Goal: Use online tool/utility: Use online tool/utility

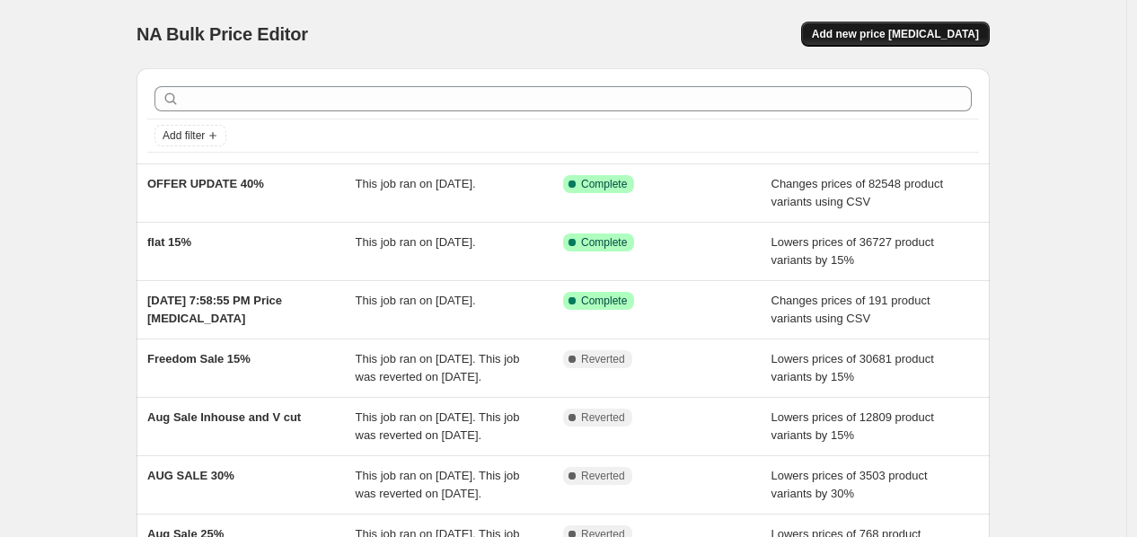
click at [910, 37] on span "Add new price change job" at bounding box center [895, 34] width 167 height 14
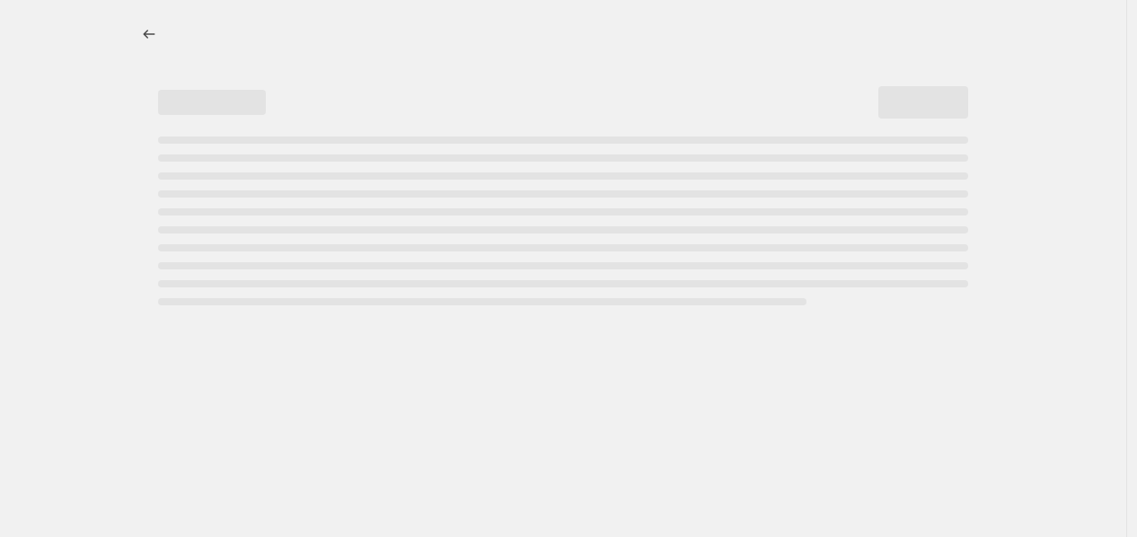
select select "percentage"
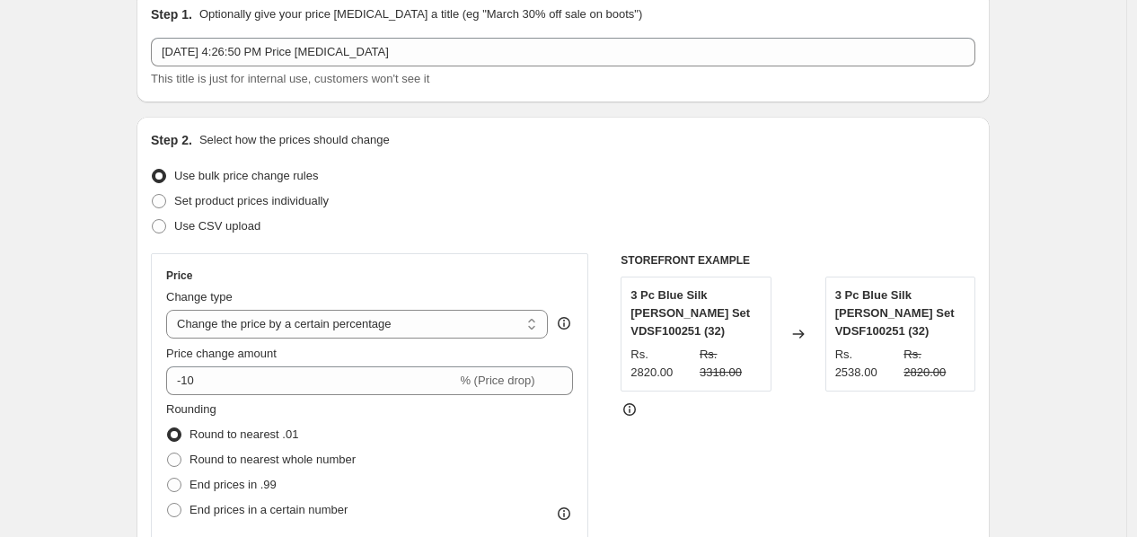
scroll to position [199, 0]
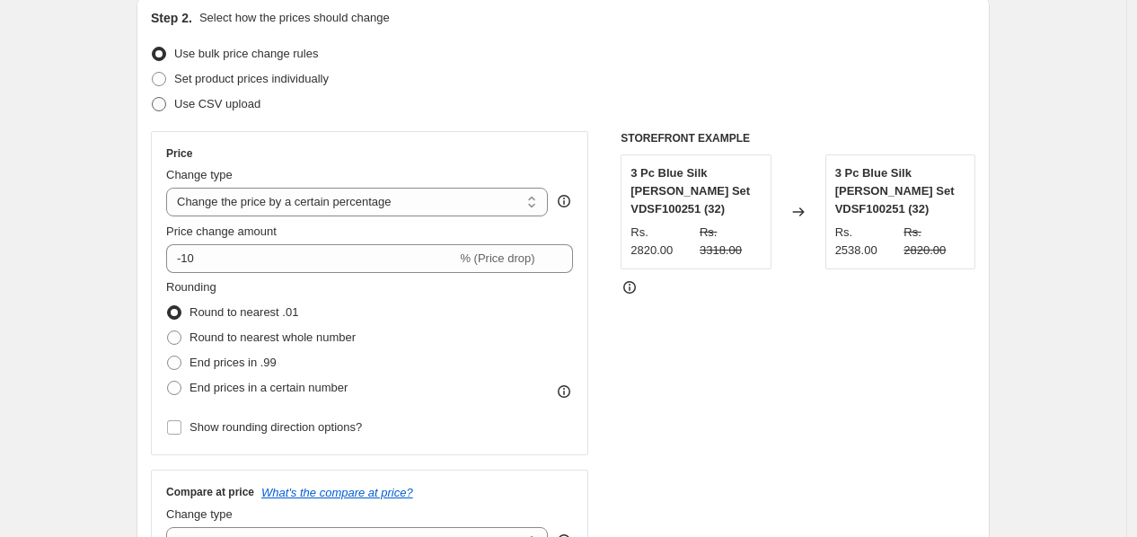
click at [203, 111] on span "Use CSV upload" at bounding box center [217, 104] width 86 height 18
click at [153, 98] on input "Use CSV upload" at bounding box center [152, 97] width 1 height 1
radio input "true"
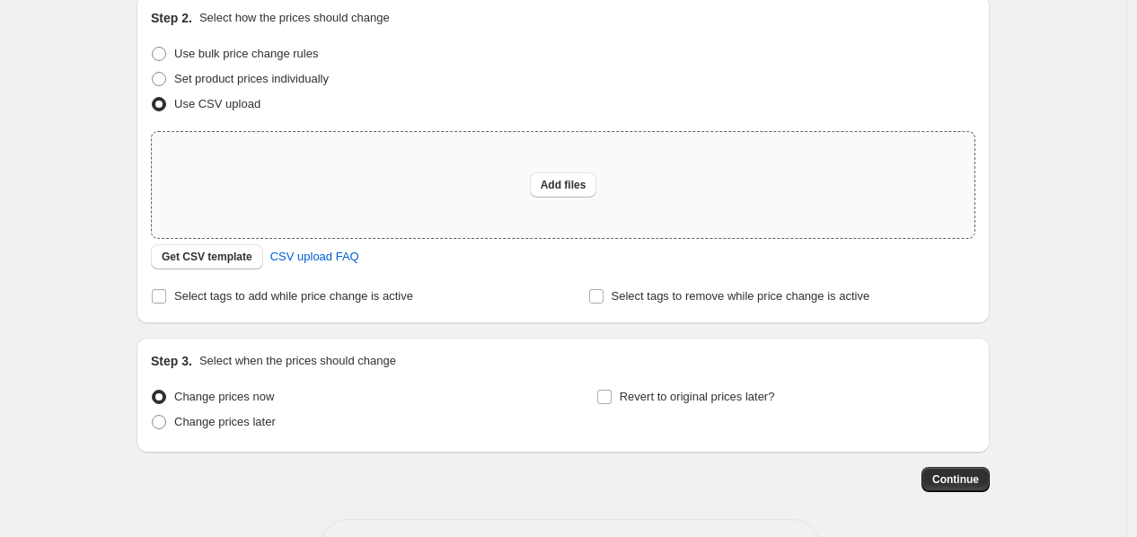
click at [391, 192] on div "Add files" at bounding box center [563, 185] width 823 height 106
type input "C:\fakepath\offer update.xlsx"
click at [453, 190] on div "Add files" at bounding box center [563, 185] width 823 height 106
type input "C:\fakepath\offer update.csv"
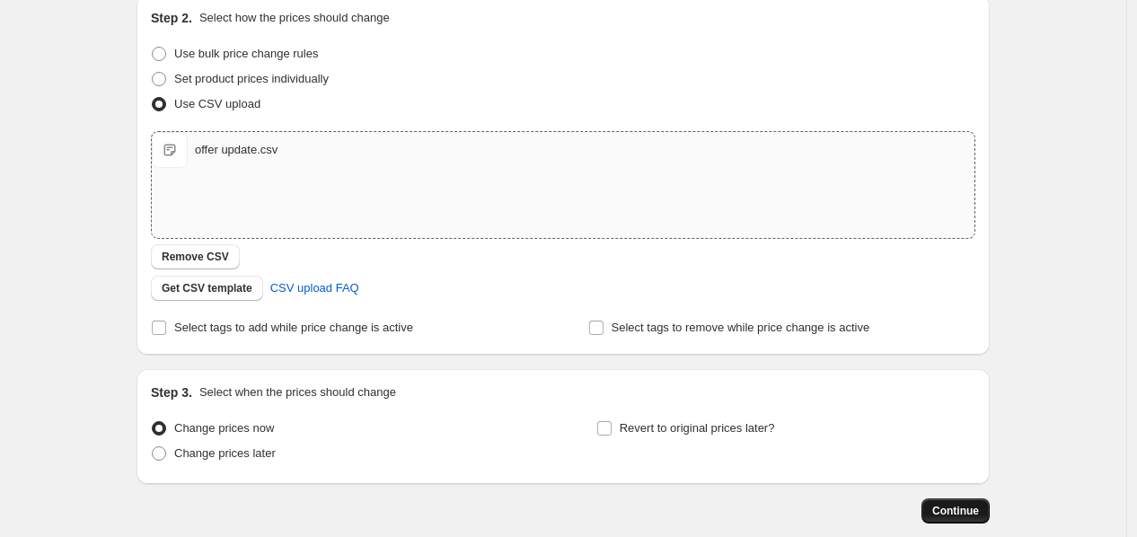
click at [954, 517] on button "Continue" at bounding box center [955, 510] width 68 height 25
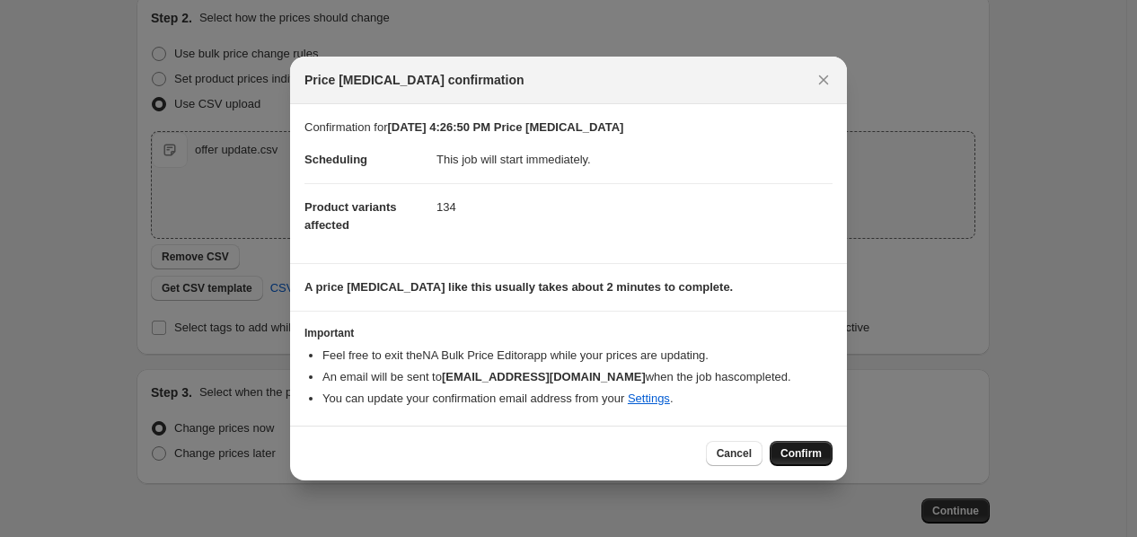
click at [797, 457] on span "Confirm" at bounding box center [800, 453] width 41 height 14
